Goal: Task Accomplishment & Management: Manage account settings

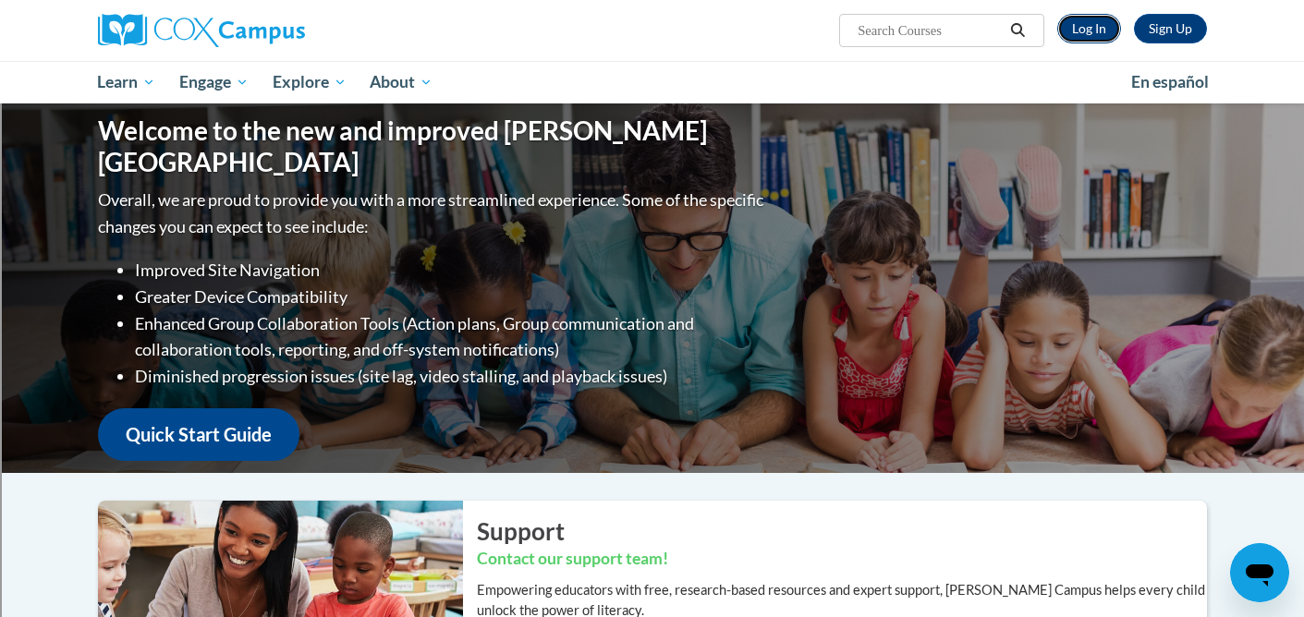
click at [1098, 31] on link "Log In" at bounding box center [1089, 29] width 64 height 30
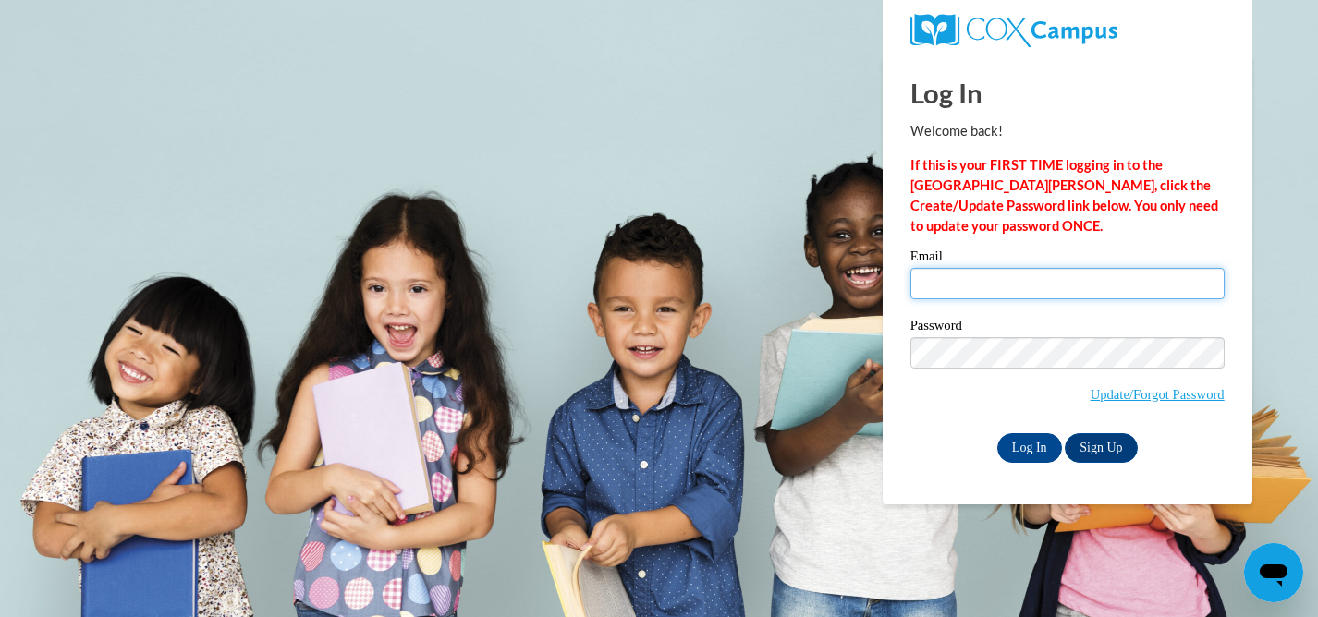
type input "sfisher@sau60.org"
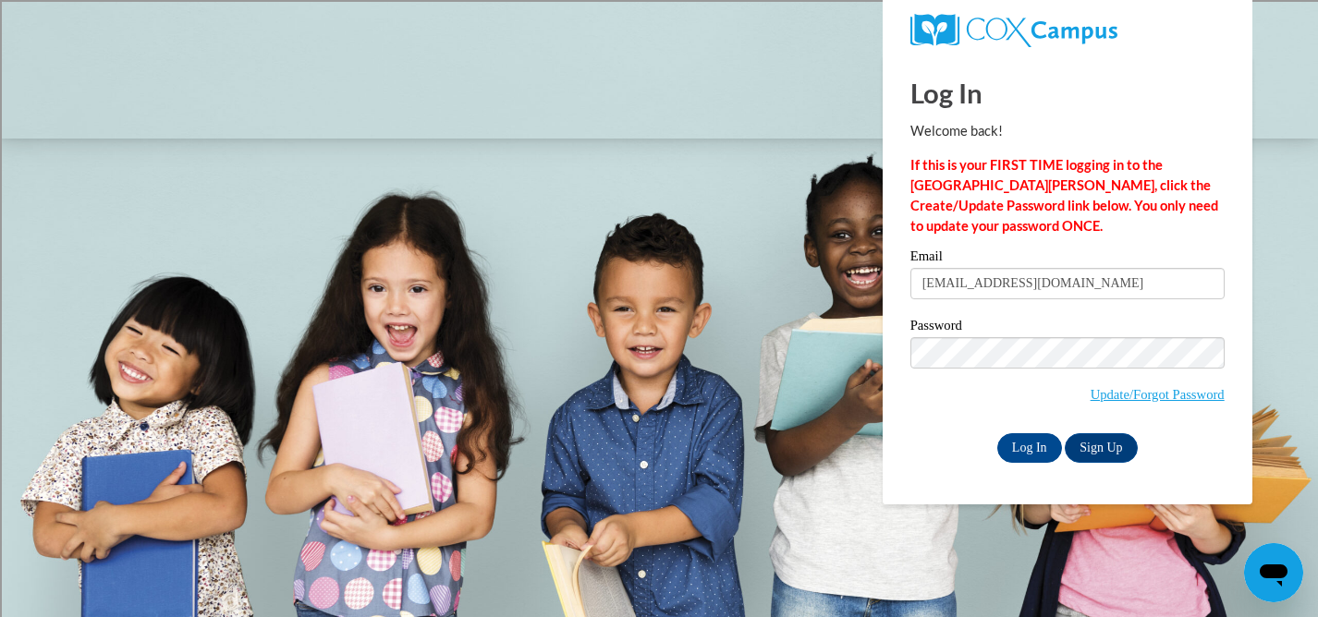
click at [1062, 272] on input "sfisher@sau60.org" at bounding box center [1067, 283] width 314 height 31
click at [1040, 448] on input "Log In" at bounding box center [1029, 449] width 65 height 30
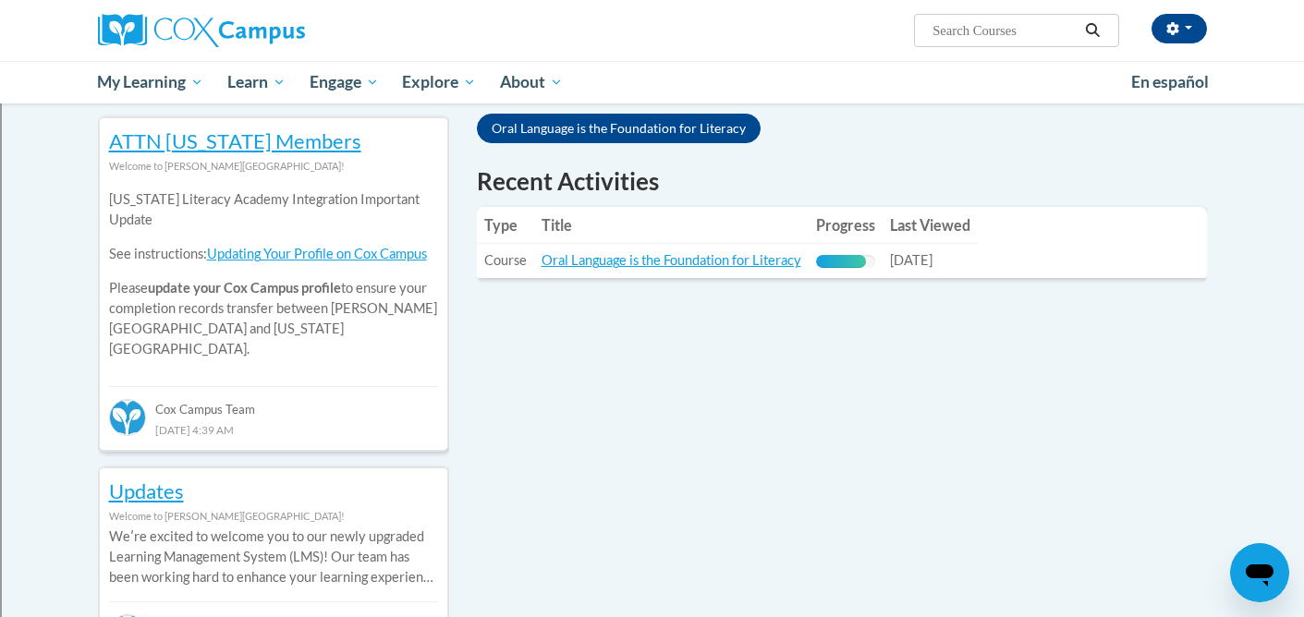
scroll to position [605, 0]
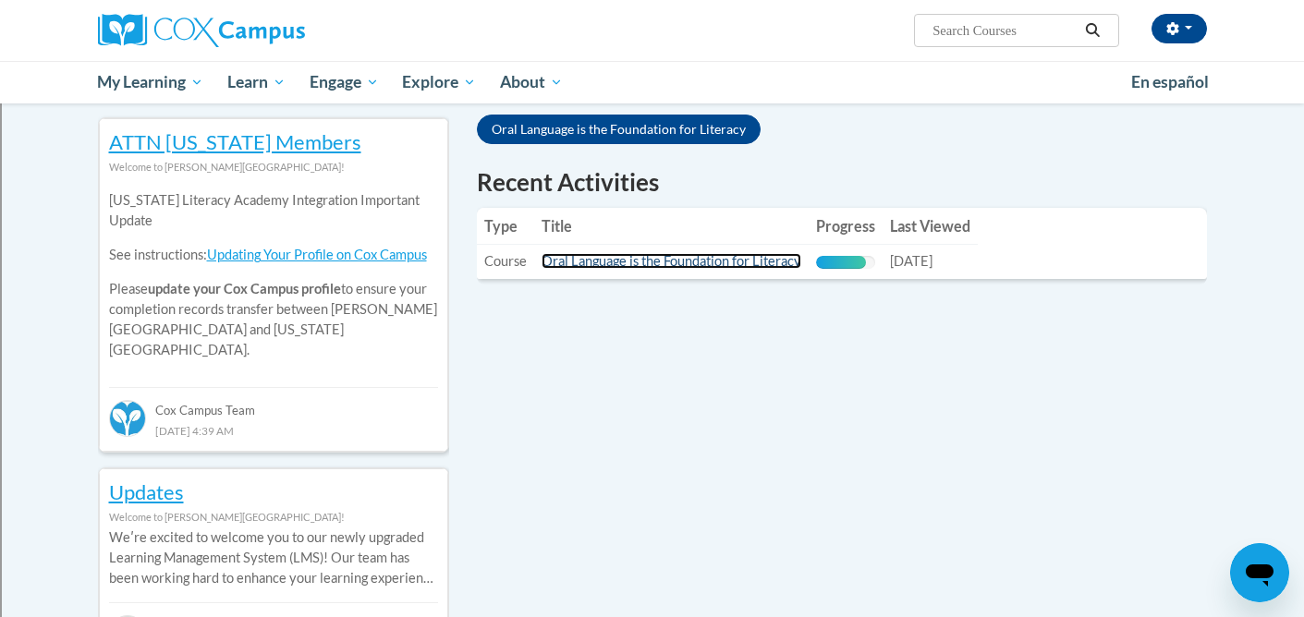
click at [717, 267] on link "Oral Language is the Foundation for Literacy" at bounding box center [672, 261] width 260 height 16
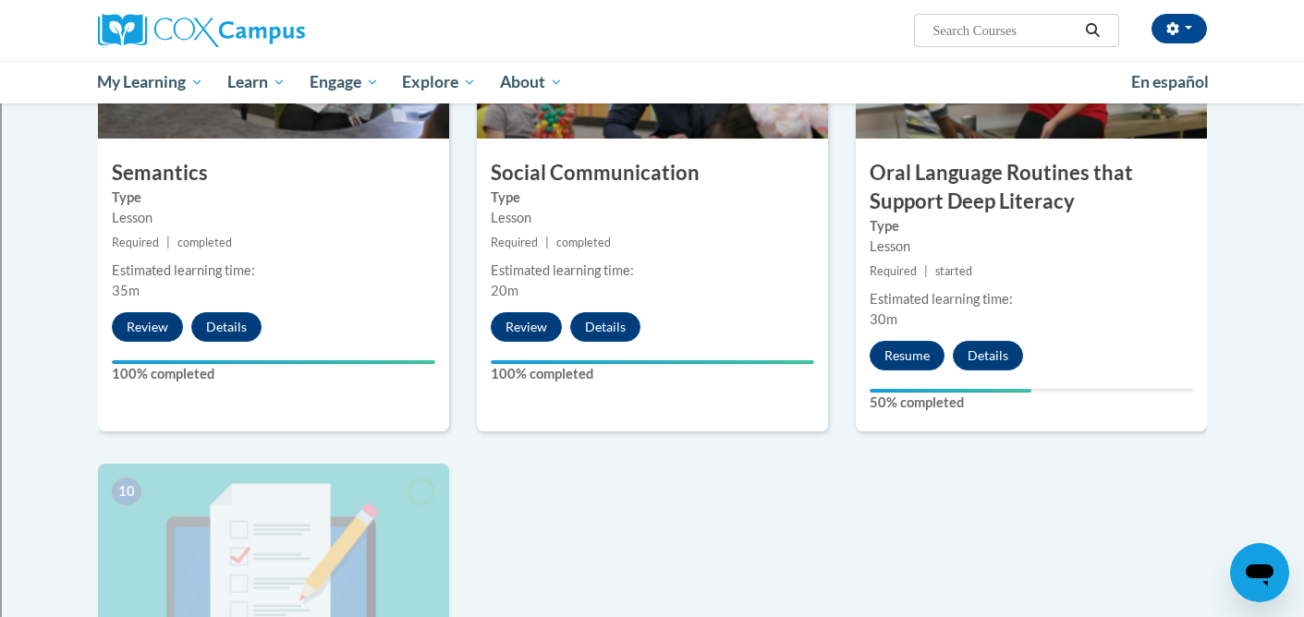
scroll to position [1559, 0]
